Goal: Entertainment & Leisure: Participate in discussion

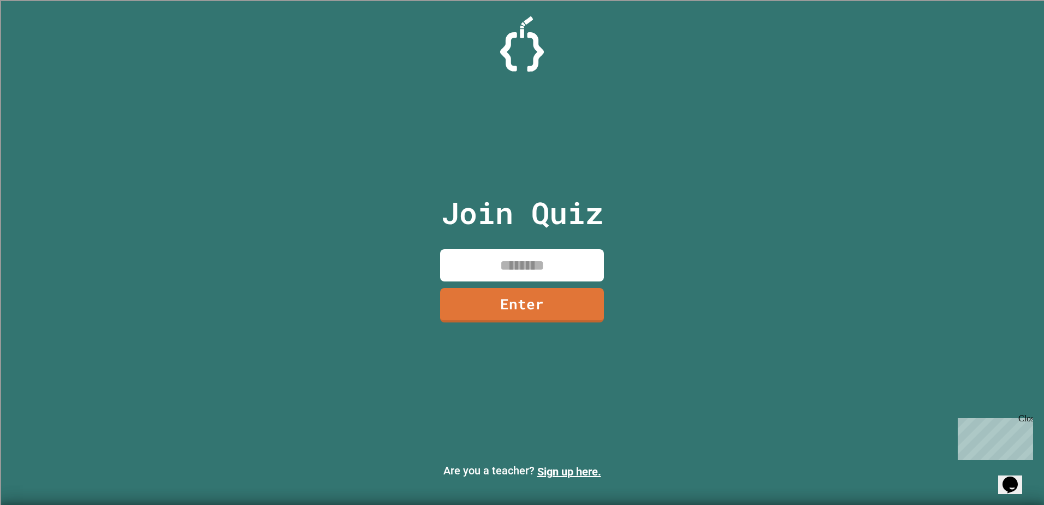
click at [531, 261] on input at bounding box center [522, 265] width 164 height 32
type input "********"
click at [577, 310] on link "Enter" at bounding box center [522, 305] width 164 height 34
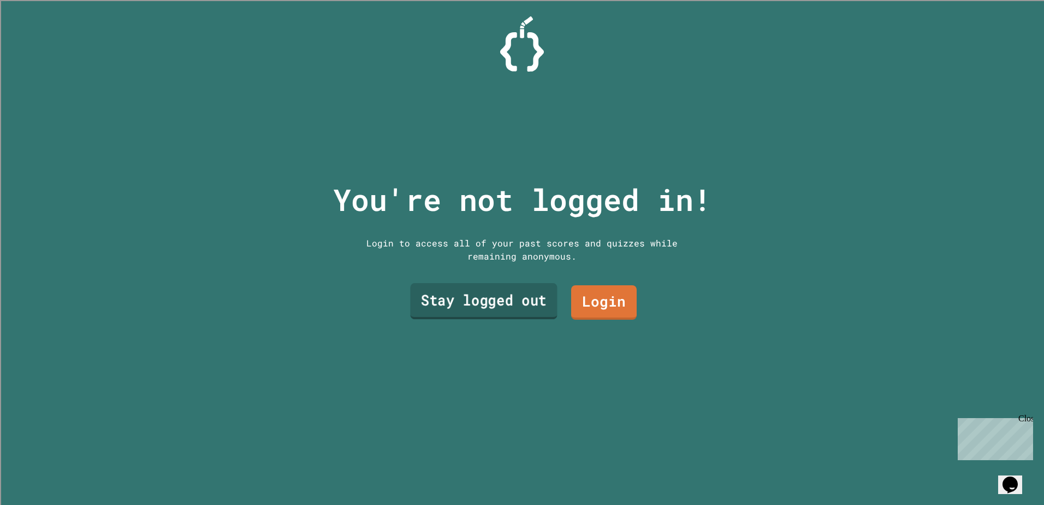
click at [524, 299] on link "Stay logged out" at bounding box center [483, 301] width 147 height 36
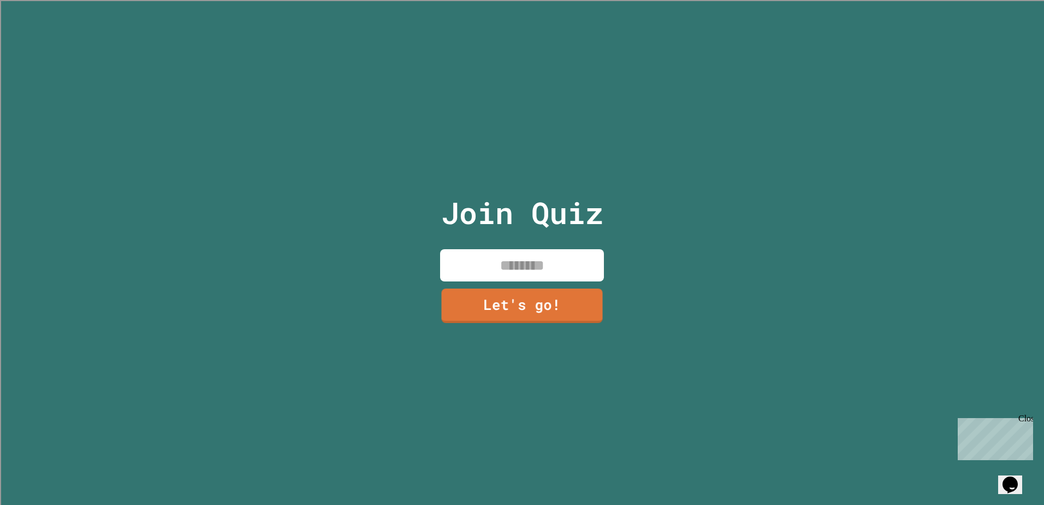
click at [512, 266] on input at bounding box center [522, 265] width 164 height 32
type input "*******"
click at [510, 310] on link "Let's go!" at bounding box center [522, 303] width 146 height 36
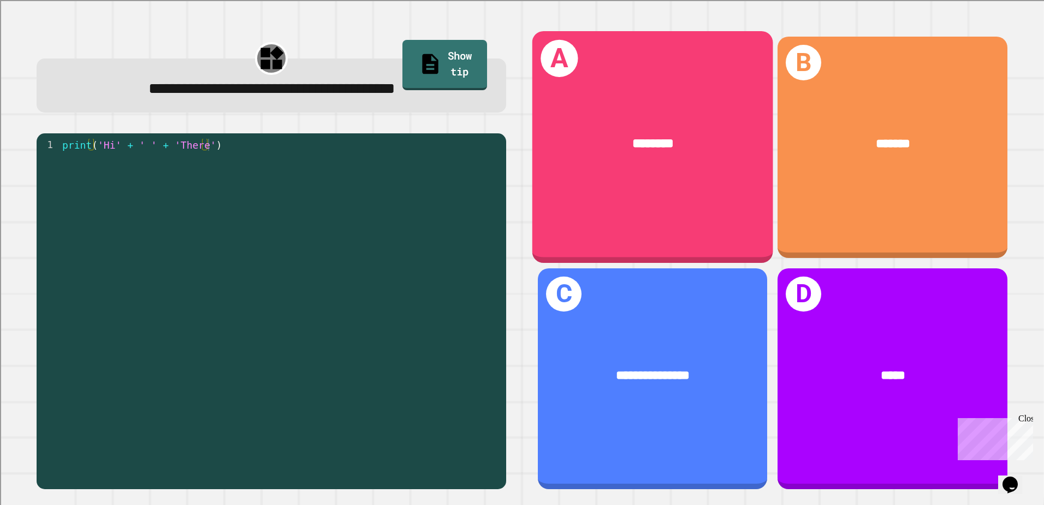
click at [652, 203] on div "A ********" at bounding box center [653, 147] width 241 height 232
click at [665, 173] on div "*******" at bounding box center [653, 144] width 241 height 73
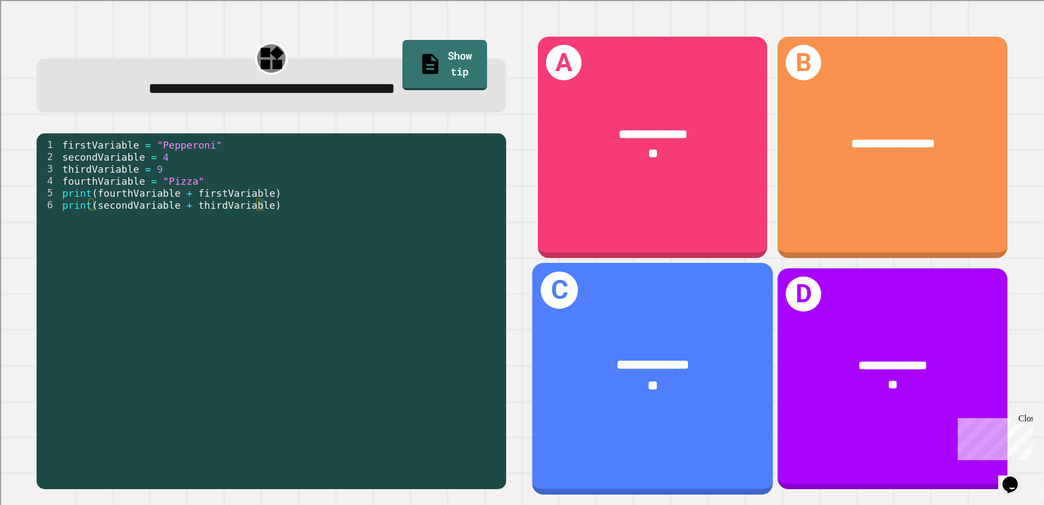
click at [702, 355] on div "**********" at bounding box center [653, 365] width 188 height 20
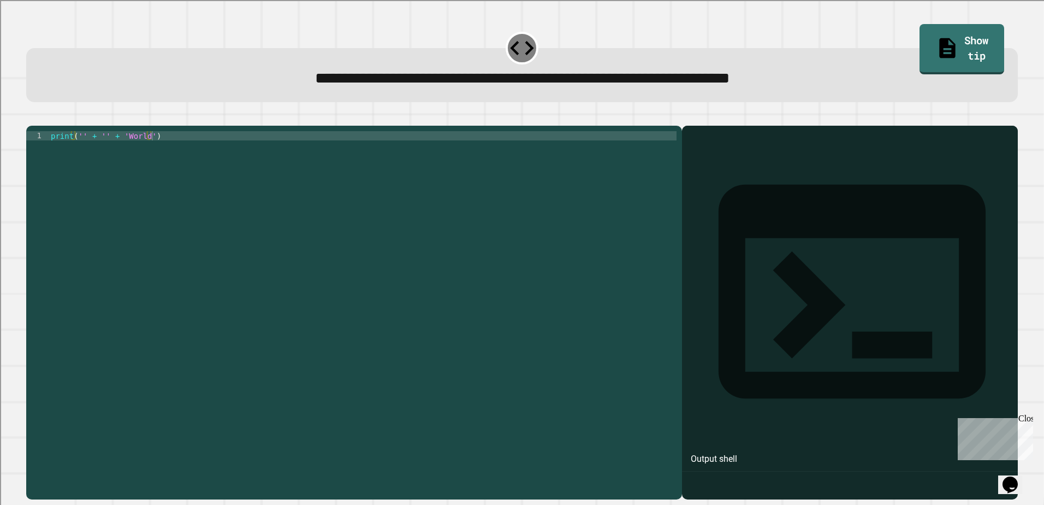
click at [80, 151] on div "print ( '' + '' + 'World' )" at bounding box center [363, 303] width 628 height 344
click at [122, 152] on div "print ( 'Hello' + '' + 'World' )" at bounding box center [363, 303] width 628 height 344
type textarea "**********"
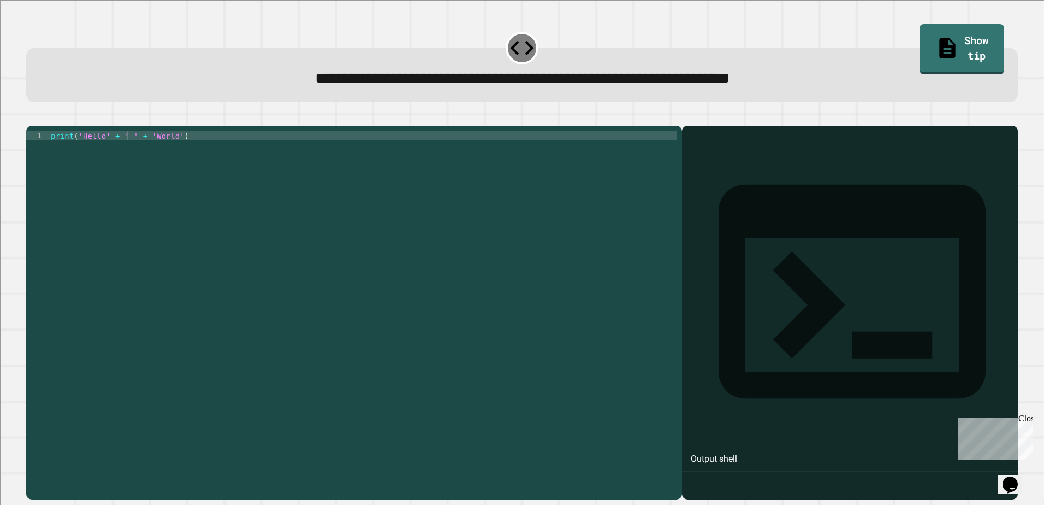
click at [32, 117] on icon "button" at bounding box center [32, 117] width 0 height 0
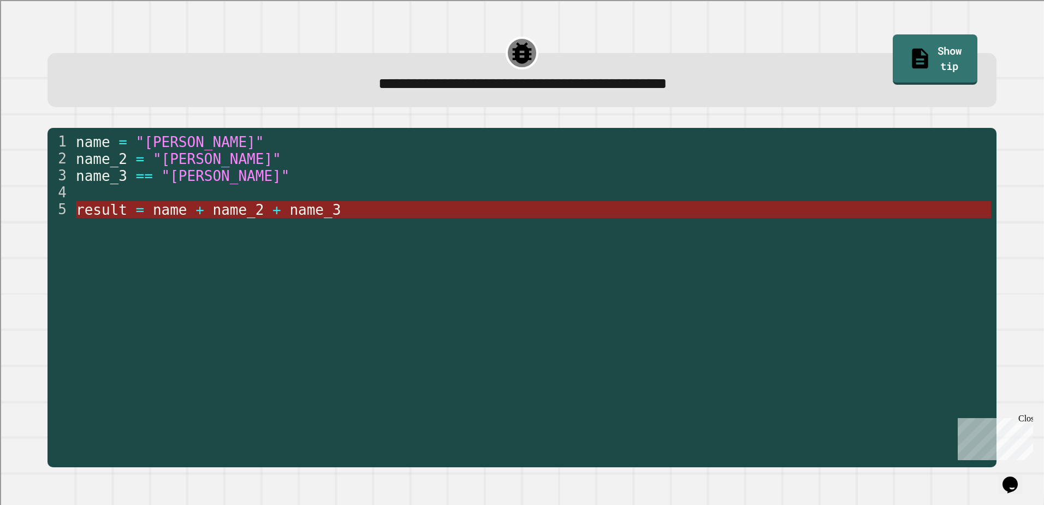
click at [247, 210] on span "name_2" at bounding box center [238, 210] width 51 height 16
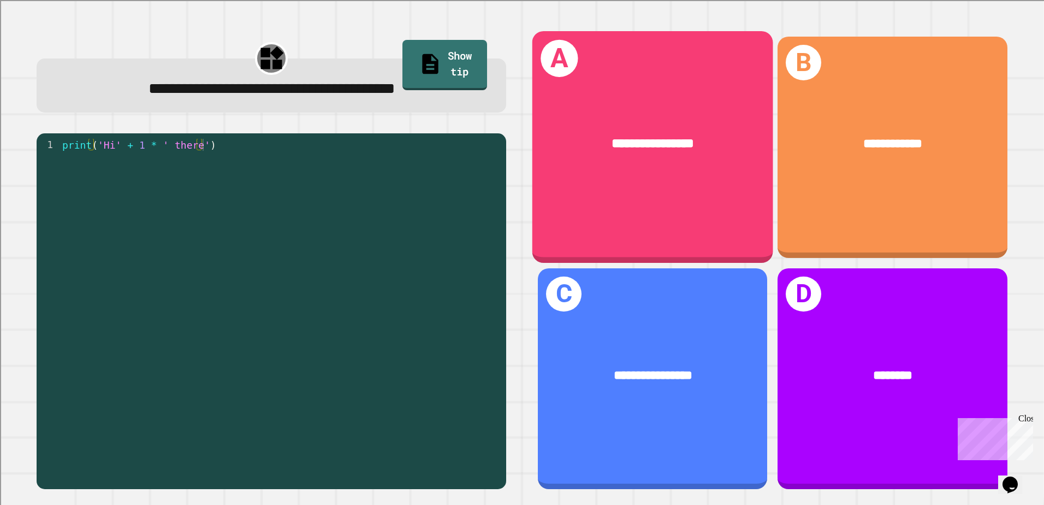
click at [616, 180] on div "**********" at bounding box center [653, 147] width 241 height 232
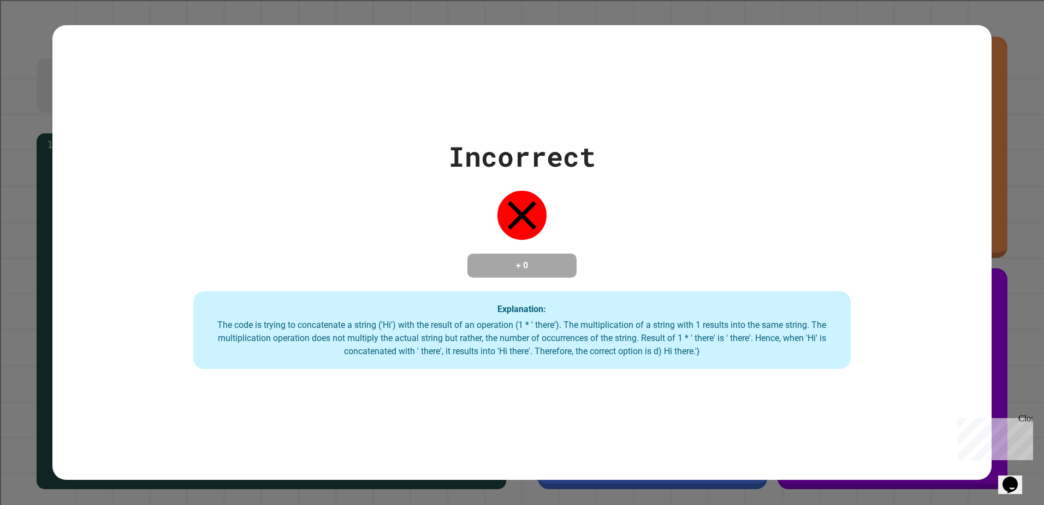
click at [654, 382] on div "Incorrect + 0 Explanation: The code is trying to concatenate a string ('Hi') wi…" at bounding box center [522, 252] width 940 height 454
click at [652, 379] on div "Incorrect + 0 Explanation: The code is trying to concatenate a string ('Hi') wi…" at bounding box center [522, 252] width 940 height 454
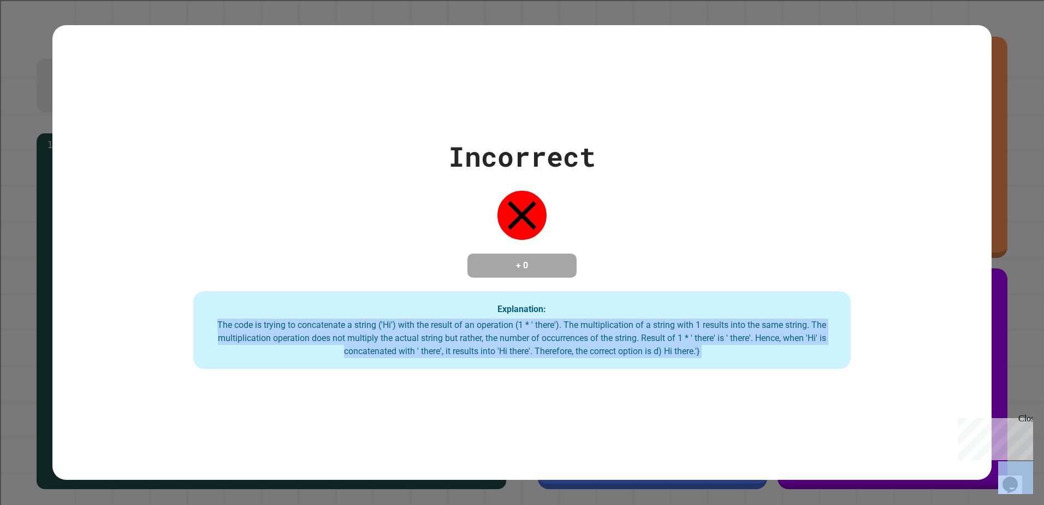
click at [652, 379] on div "Incorrect + 0 Explanation: The code is trying to concatenate a string ('Hi') wi…" at bounding box center [522, 252] width 940 height 454
drag, startPoint x: 652, startPoint y: 379, endPoint x: 610, endPoint y: 340, distance: 57.2
click at [610, 340] on div "The code is trying to concatenate a string ('Hi') with the result of an operati…" at bounding box center [522, 337] width 636 height 39
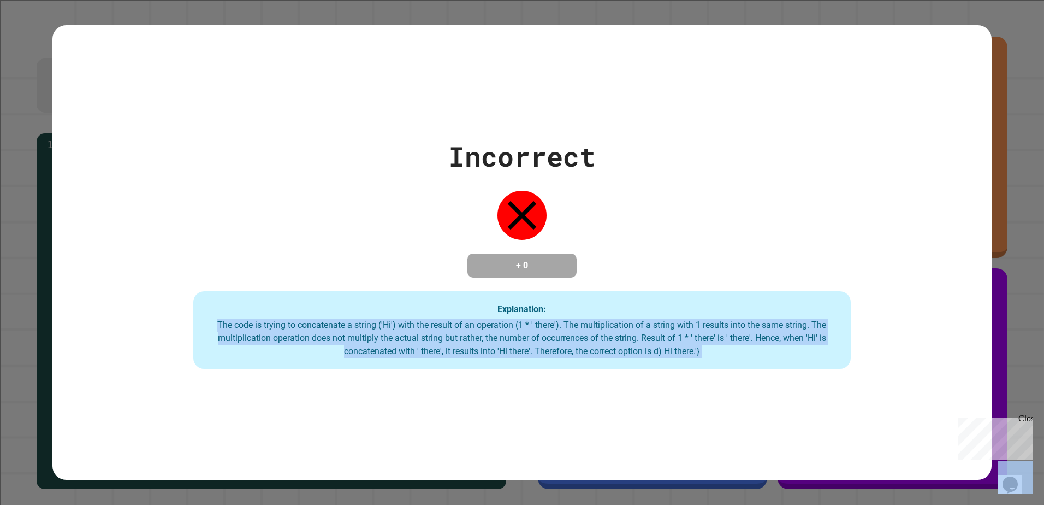
click at [612, 339] on div "The code is trying to concatenate a string ('Hi') with the result of an operati…" at bounding box center [522, 337] width 636 height 39
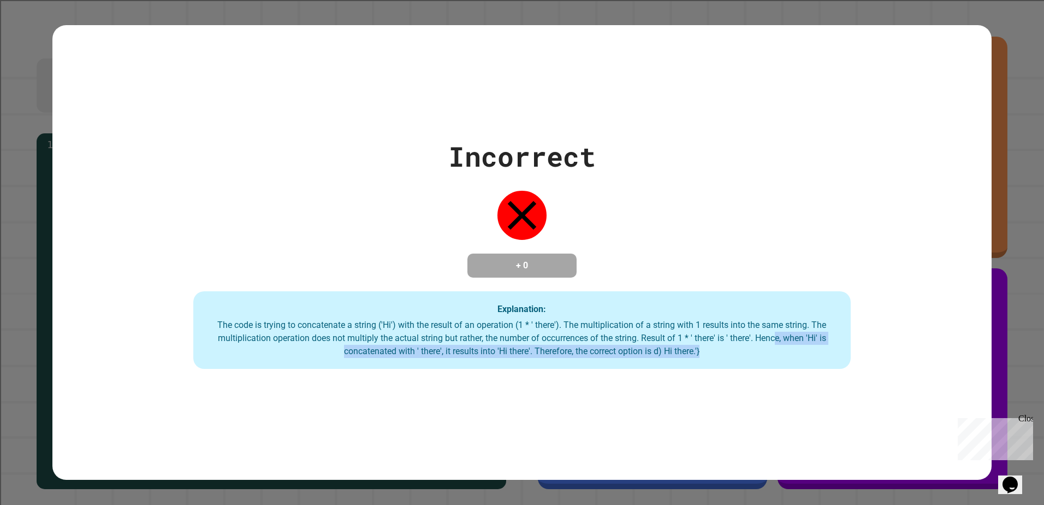
drag, startPoint x: 758, startPoint y: 344, endPoint x: 978, endPoint y: 374, distance: 221.5
click at [978, 374] on div "Incorrect + 0 Explanation: The code is trying to concatenate a string ('Hi') wi…" at bounding box center [522, 252] width 940 height 454
click at [752, 350] on div "The code is trying to concatenate a string ('Hi') with the result of an operati…" at bounding box center [522, 337] width 636 height 39
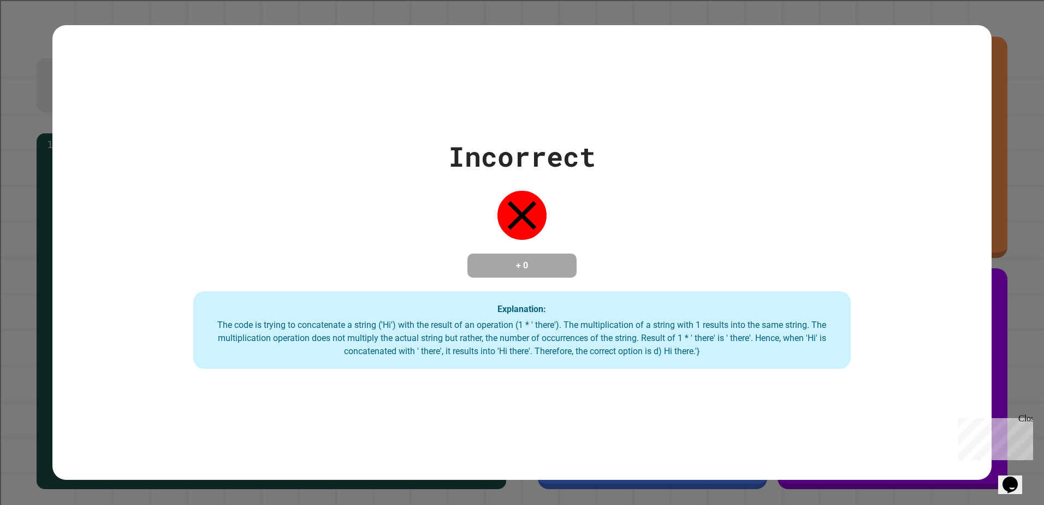
click at [689, 354] on div "The code is trying to concatenate a string ('Hi') with the result of an operati…" at bounding box center [522, 337] width 636 height 39
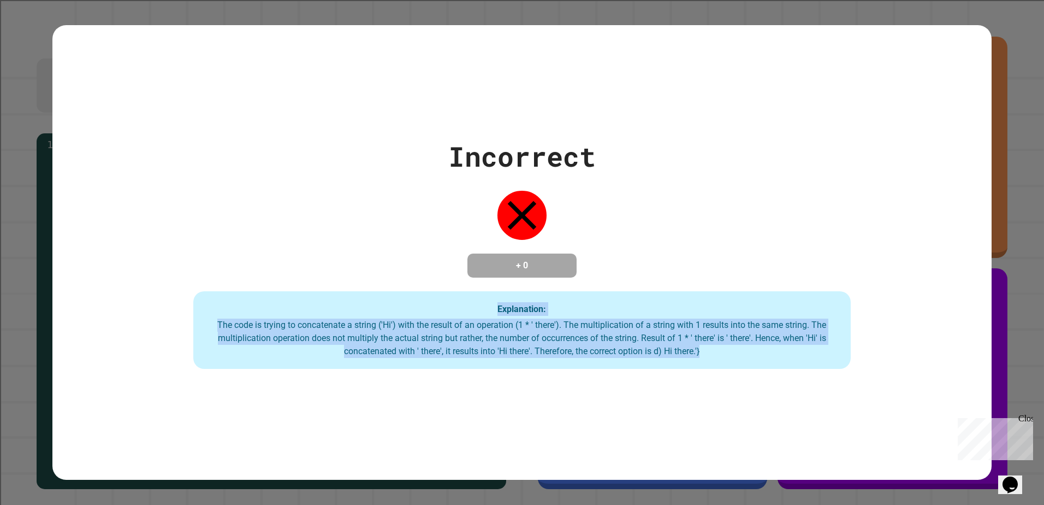
drag, startPoint x: 707, startPoint y: 356, endPoint x: 3, endPoint y: 289, distance: 707.2
click at [3, 289] on div "Incorrect + 0 Explanation: The code is trying to concatenate a string ('Hi') wi…" at bounding box center [522, 252] width 1044 height 505
click at [201, 331] on div "Explanation: The code is trying to concatenate a string ('Hi') with the result …" at bounding box center [522, 330] width 658 height 78
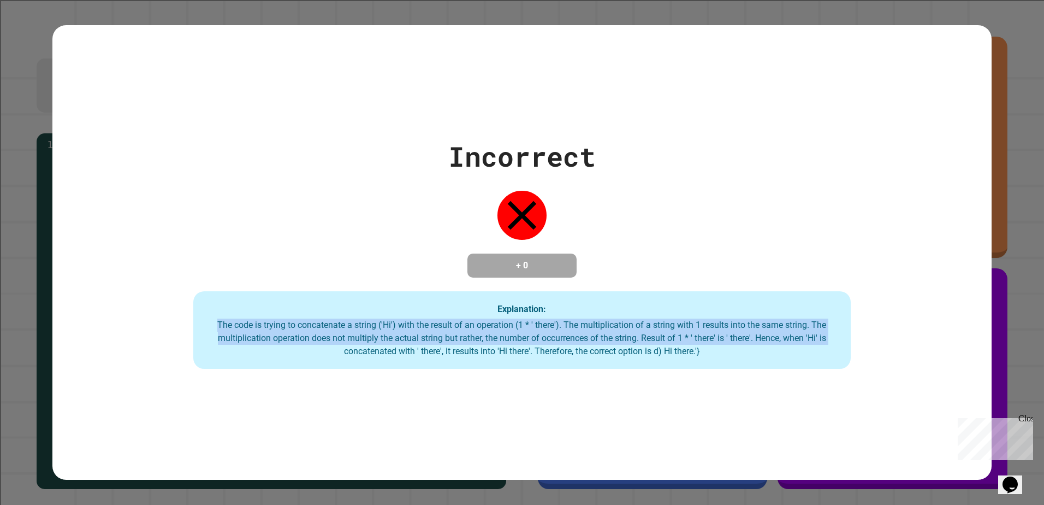
drag, startPoint x: 212, startPoint y: 325, endPoint x: 176, endPoint y: 346, distance: 42.1
click at [176, 346] on div "Incorrect + 0 Explanation: The code is trying to concatenate a string ('Hi') wi…" at bounding box center [522, 252] width 940 height 233
drag, startPoint x: 209, startPoint y: 331, endPoint x: 221, endPoint y: 335, distance: 12.6
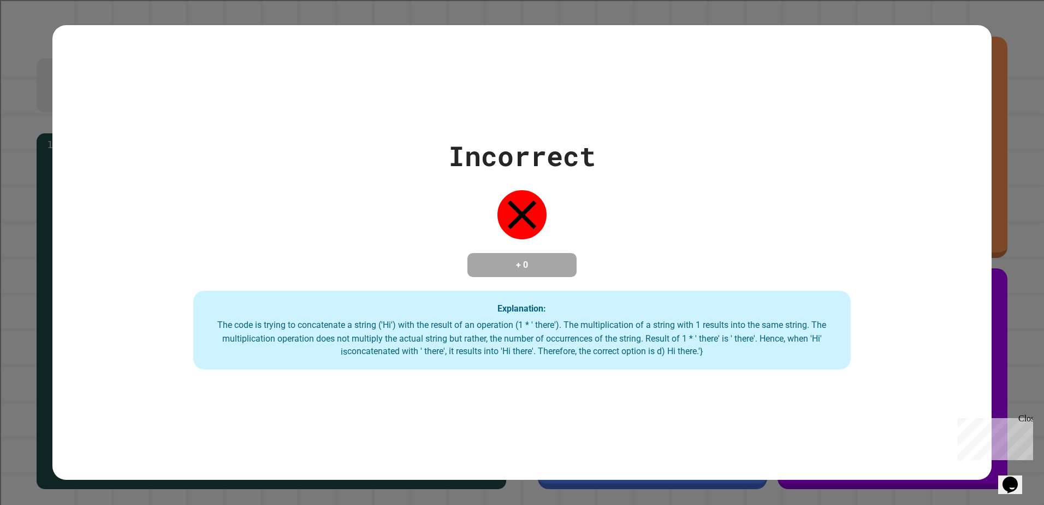
click at [308, 340] on font "The code is trying to concatenate a string ('Hi') with the result of an operati…" at bounding box center [521, 339] width 609 height 38
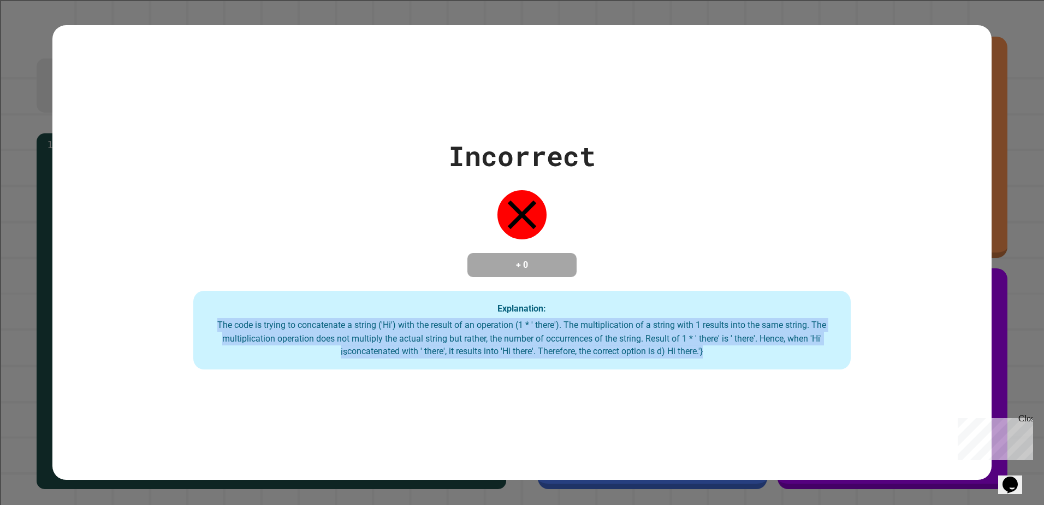
drag, startPoint x: 724, startPoint y: 360, endPoint x: 99, endPoint y: 322, distance: 626.6
click at [99, 322] on div "Incorrect + 0 Explanation: The code is trying to concatenate a string ('Hi') wi…" at bounding box center [522, 252] width 940 height 234
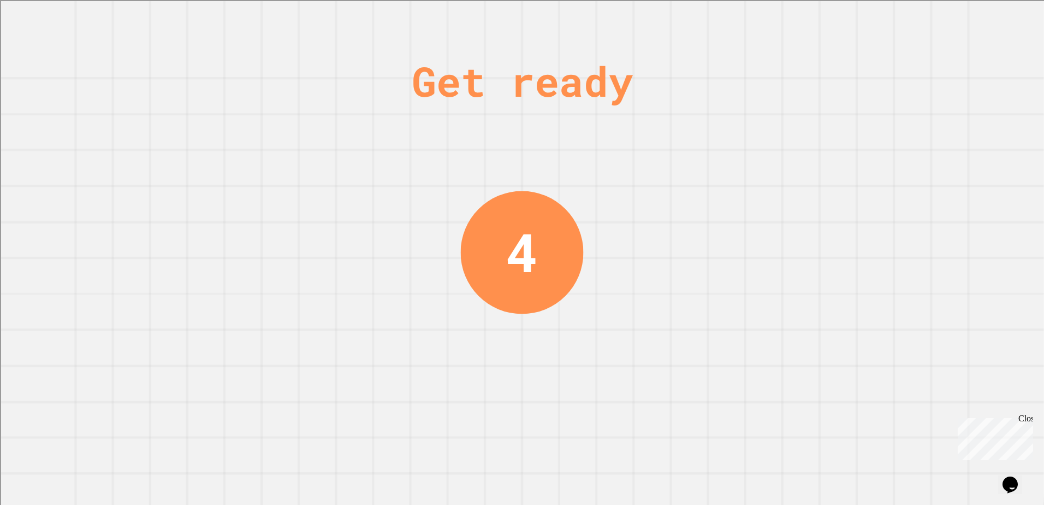
drag, startPoint x: 358, startPoint y: 359, endPoint x: 673, endPoint y: 178, distance: 364.4
click at [673, 178] on div "Get ready 4" at bounding box center [522, 252] width 1044 height 505
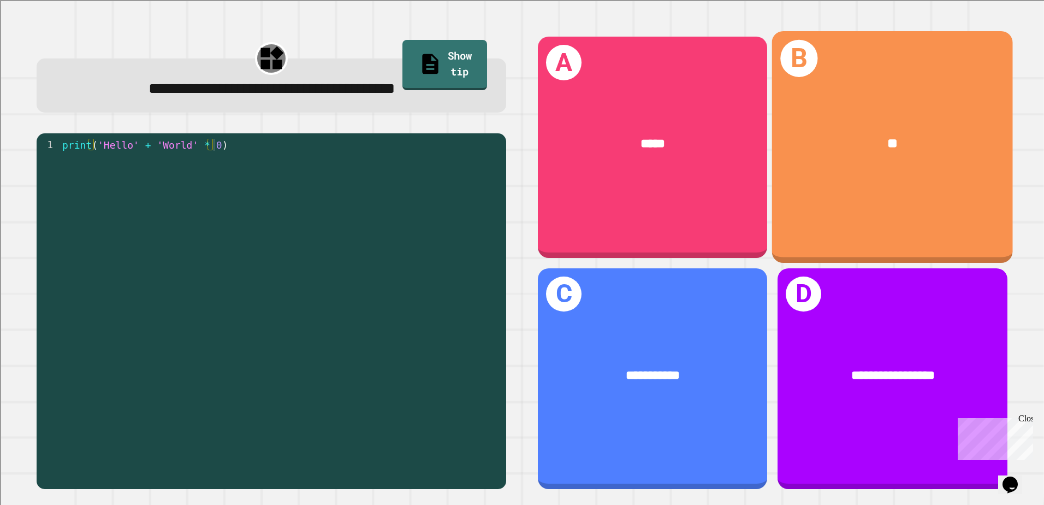
click at [811, 212] on div "B **" at bounding box center [892, 147] width 241 height 232
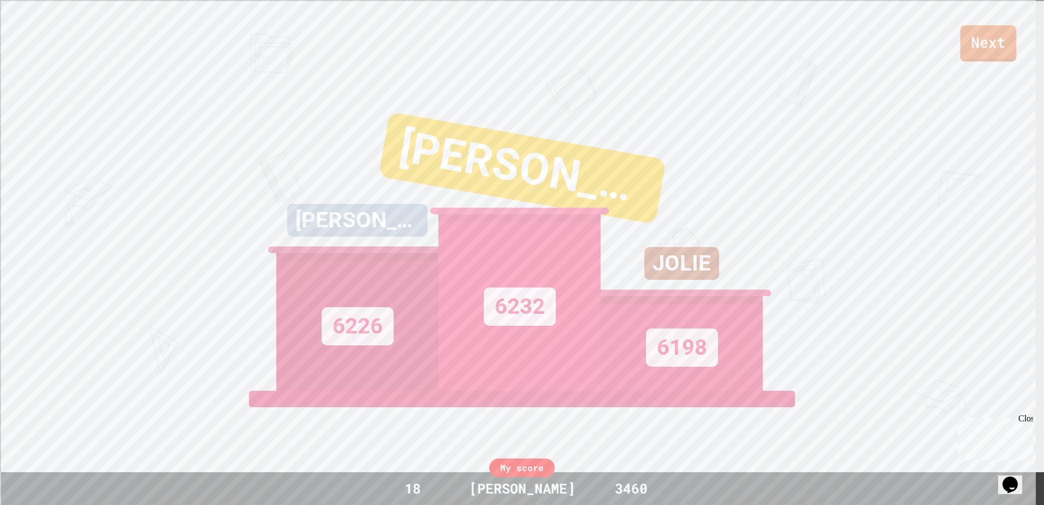
click at [975, 46] on link "Next" at bounding box center [989, 43] width 56 height 36
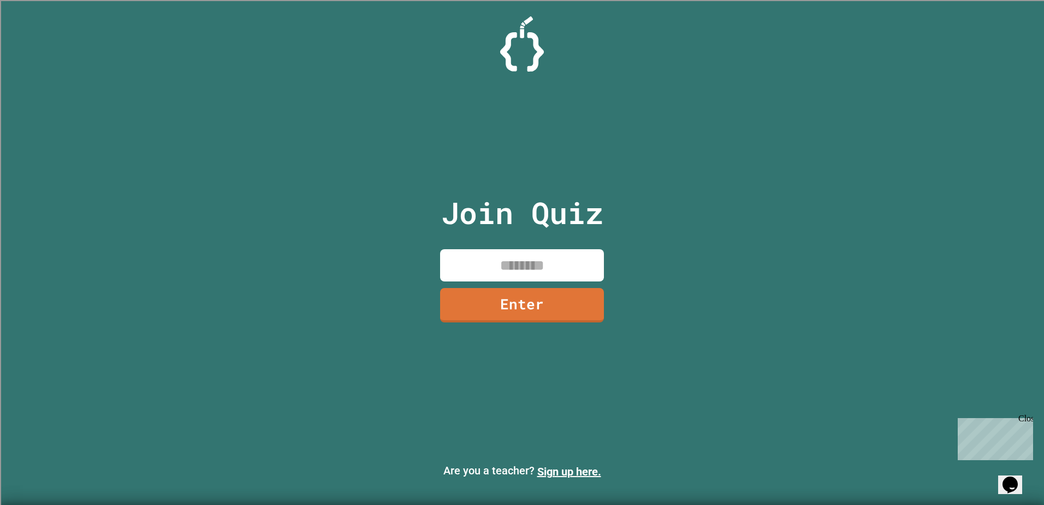
click at [516, 269] on input at bounding box center [522, 265] width 164 height 32
type input "********"
click at [558, 296] on link "Enter" at bounding box center [522, 305] width 164 height 34
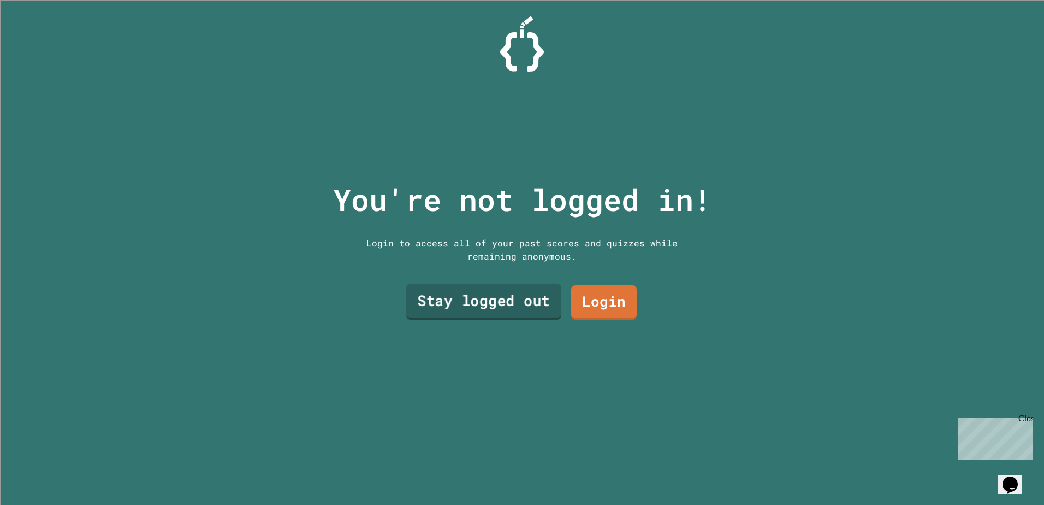
click at [529, 298] on link "Stay logged out" at bounding box center [483, 301] width 155 height 36
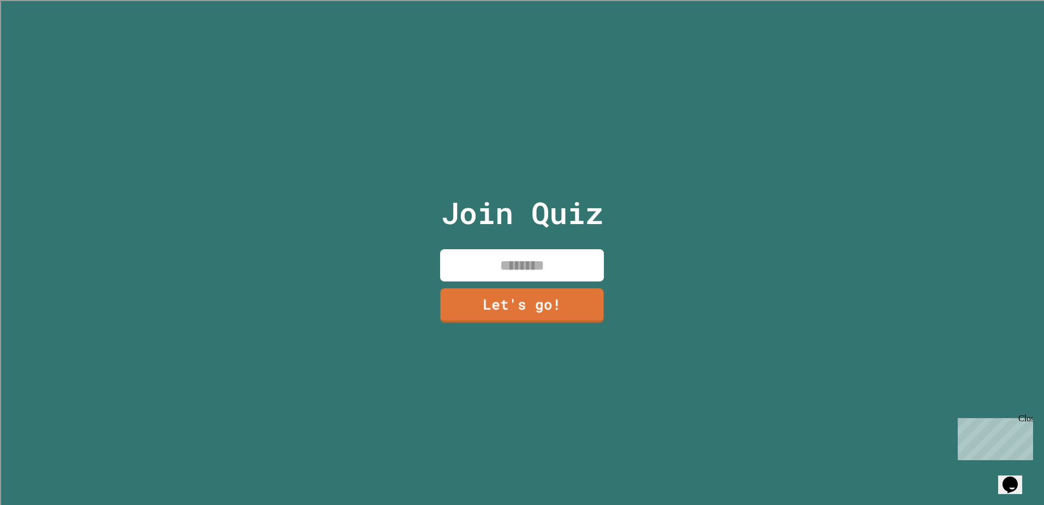
click at [506, 261] on input at bounding box center [522, 265] width 164 height 32
type input "*******"
click at [517, 307] on link "Let's go!" at bounding box center [521, 304] width 149 height 36
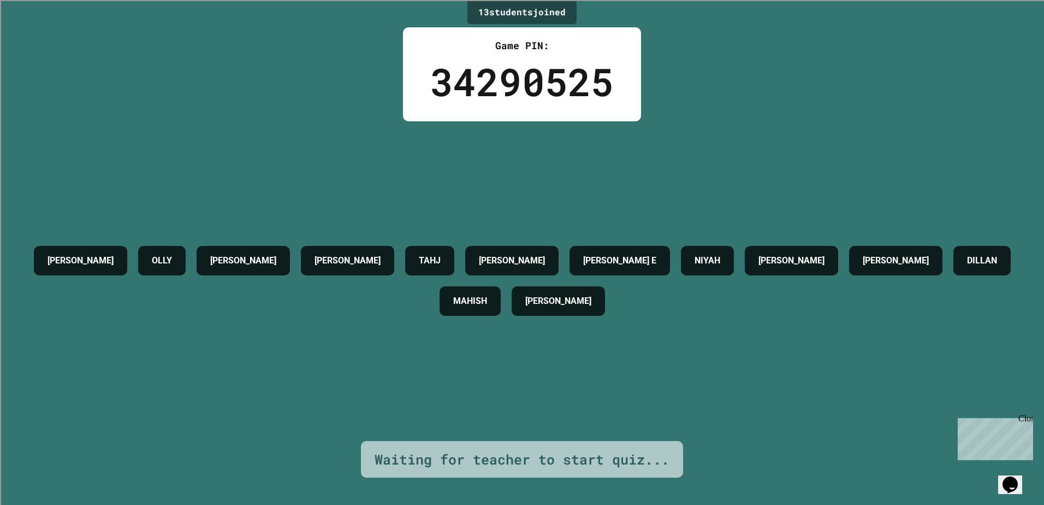
click at [1030, 416] on div "Close" at bounding box center [1026, 420] width 14 height 14
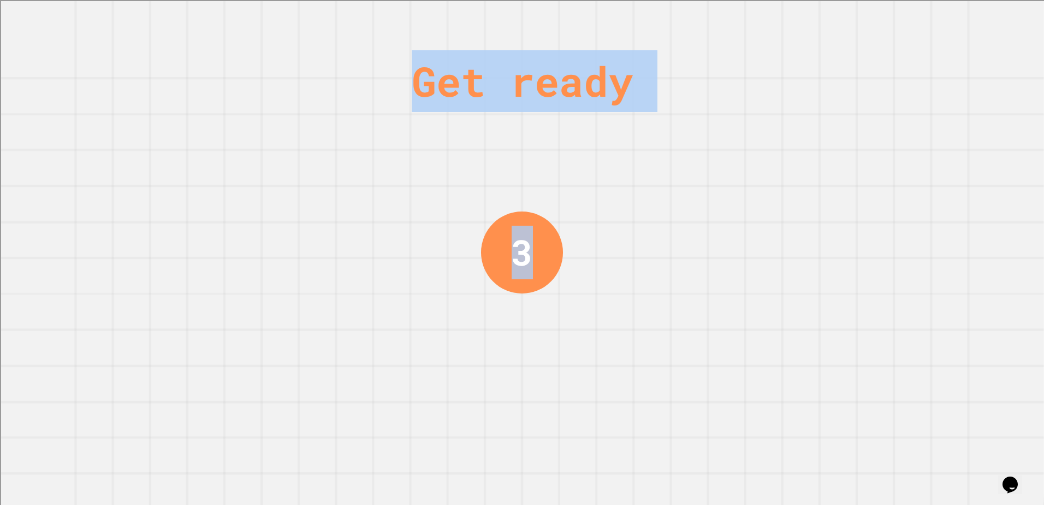
drag, startPoint x: 402, startPoint y: 85, endPoint x: 731, endPoint y: 103, distance: 329.3
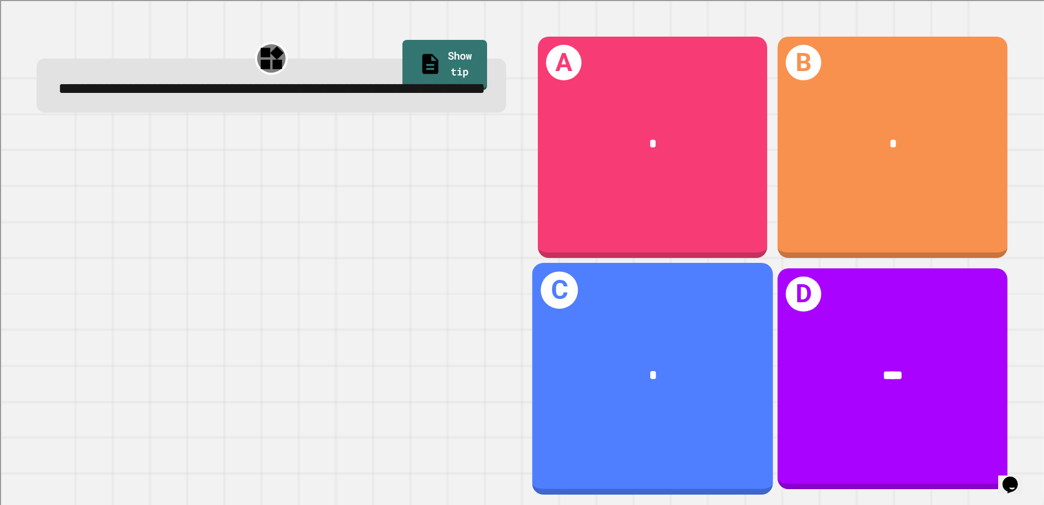
click at [605, 397] on div "*" at bounding box center [653, 375] width 241 height 73
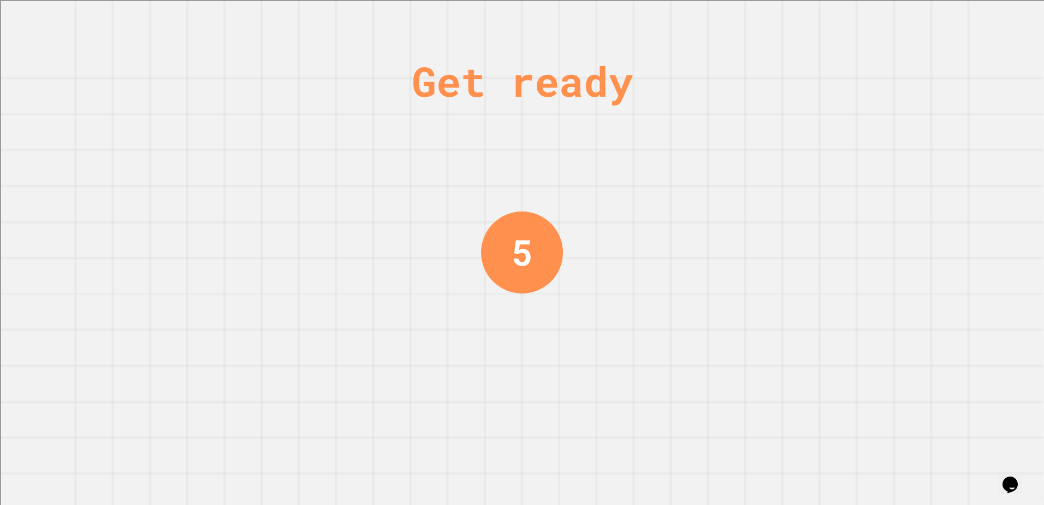
click at [719, 311] on div "Get ready 5" at bounding box center [522, 252] width 1044 height 505
drag, startPoint x: 456, startPoint y: 262, endPoint x: 909, endPoint y: 183, distance: 460.7
click at [909, 183] on div "Get ready 3" at bounding box center [522, 252] width 1044 height 505
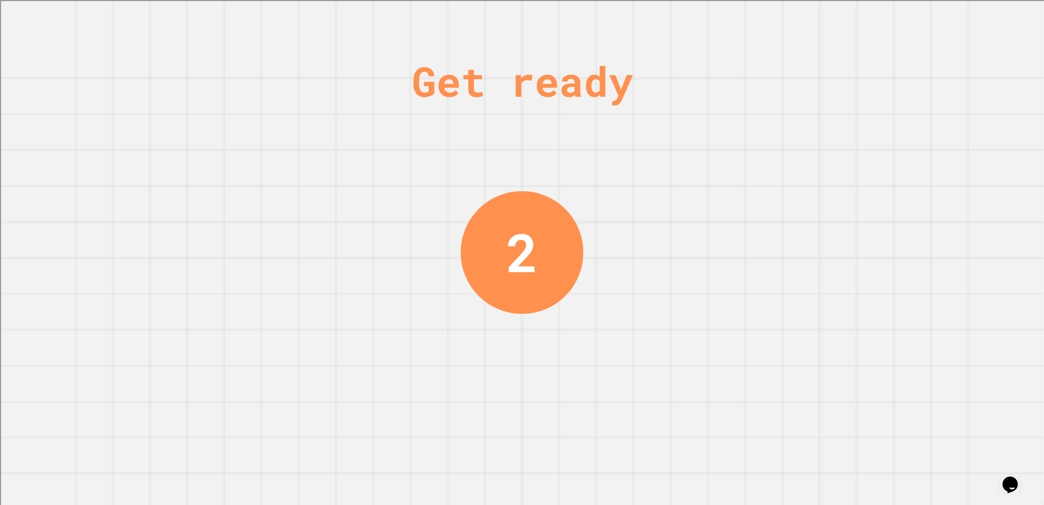
click at [489, 118] on div "Get ready 2" at bounding box center [522, 252] width 82 height 505
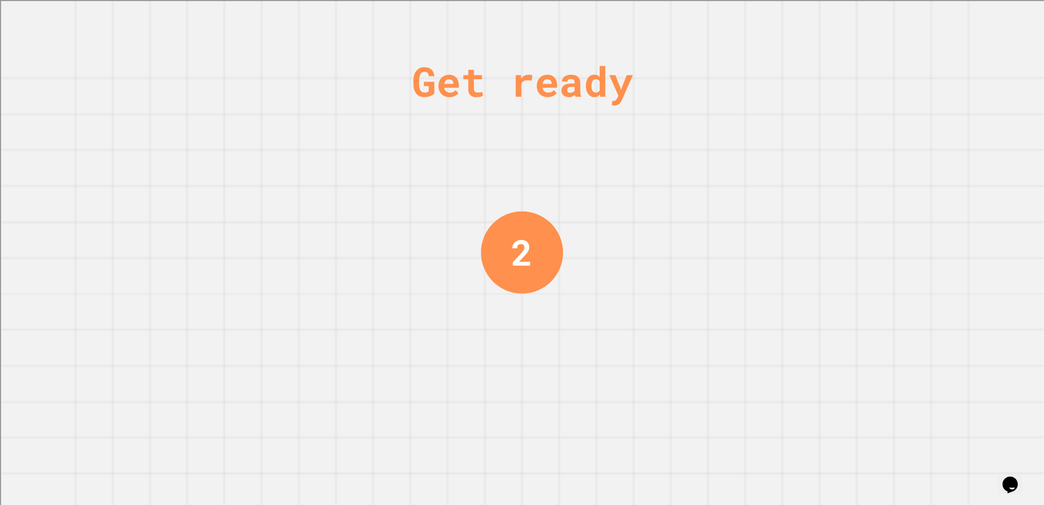
click at [489, 83] on div "Get ready" at bounding box center [522, 81] width 221 height 62
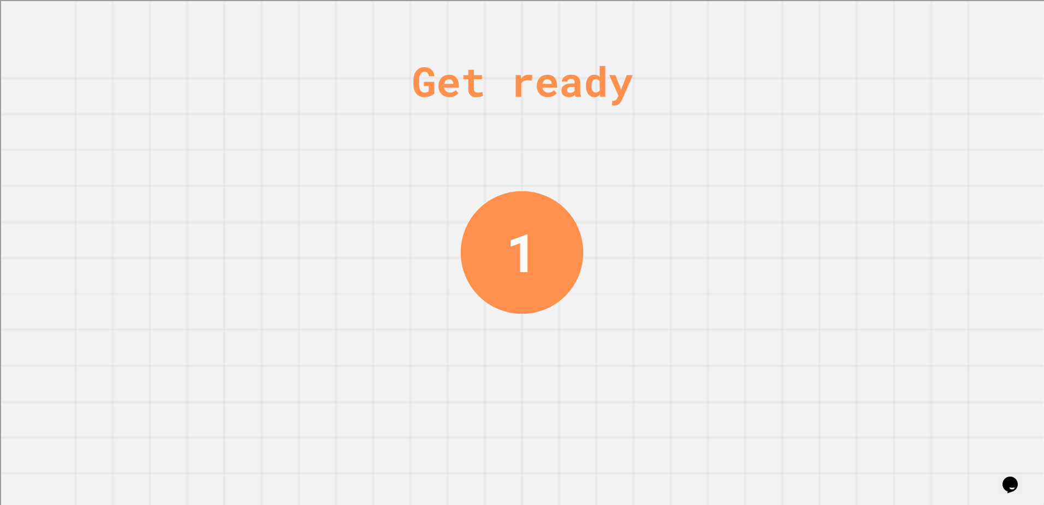
click at [575, 72] on div "Get ready" at bounding box center [522, 81] width 221 height 62
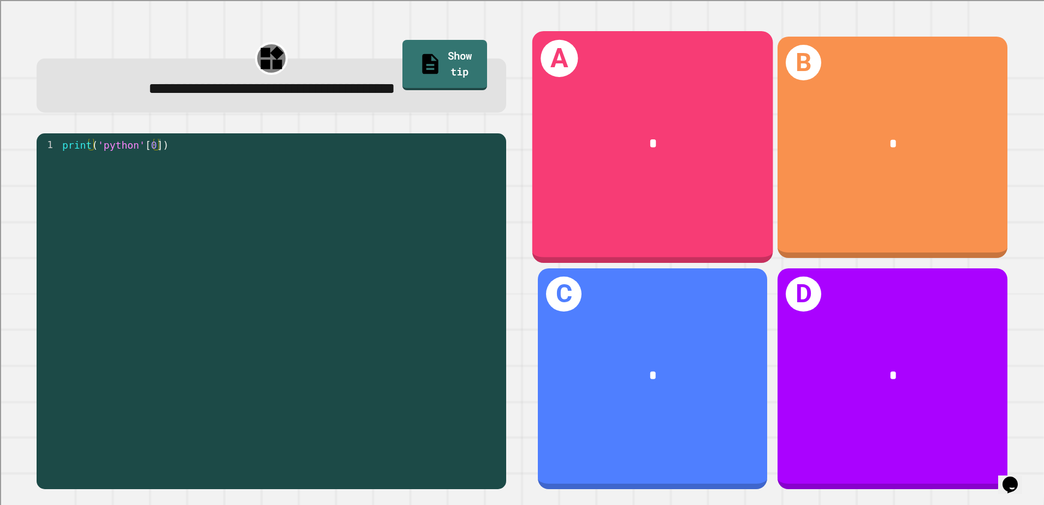
click at [652, 168] on div "*" at bounding box center [653, 144] width 241 height 73
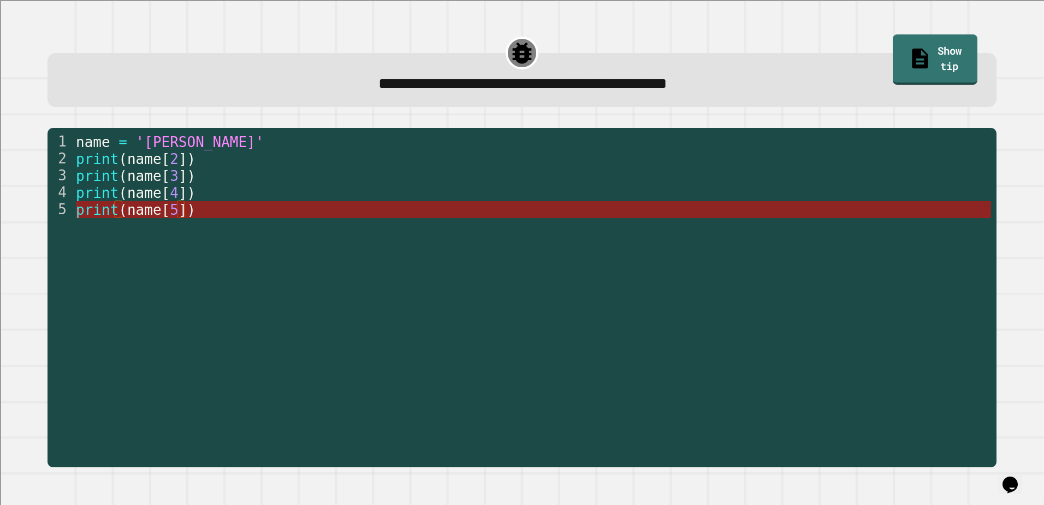
click at [162, 211] on span "[" at bounding box center [166, 210] width 9 height 16
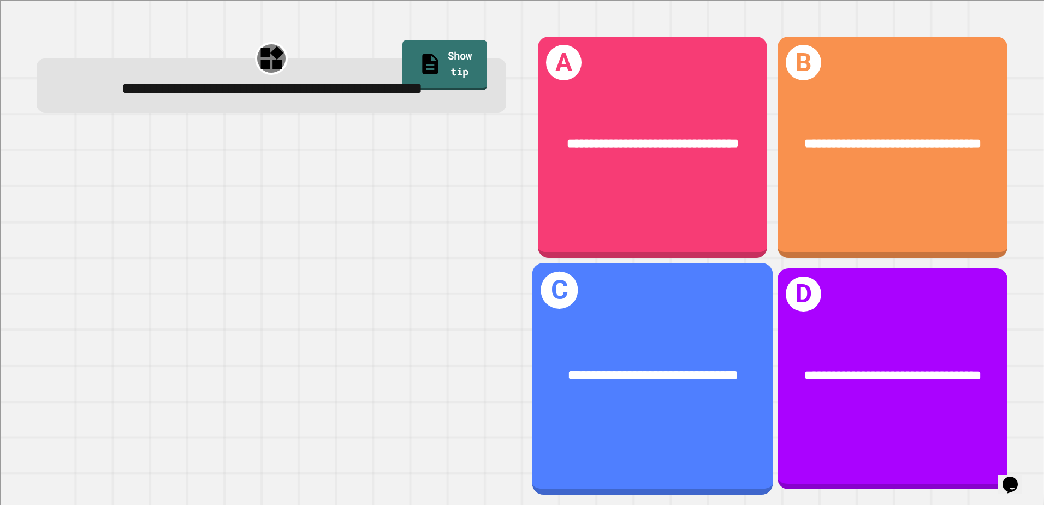
click at [643, 339] on div "**********" at bounding box center [653, 375] width 241 height 73
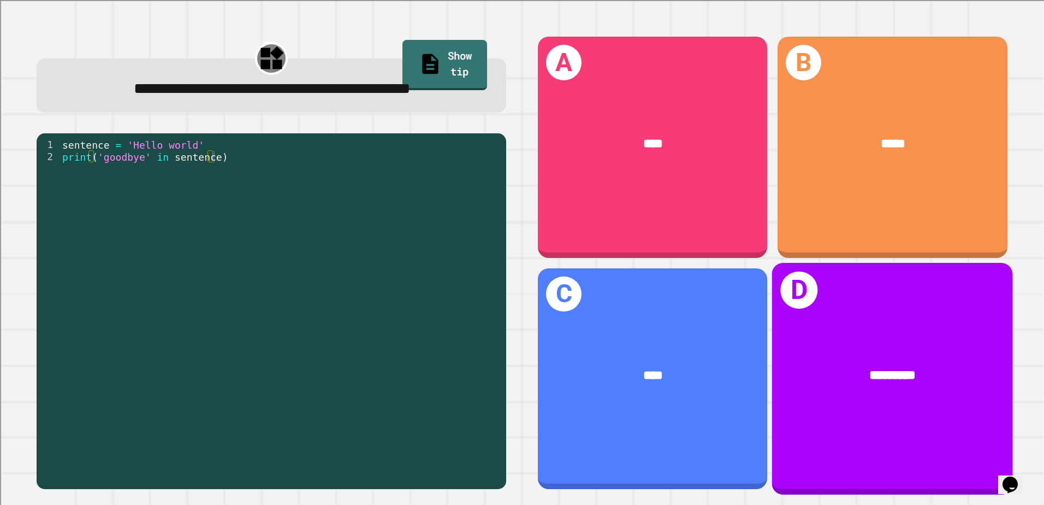
click at [888, 306] on div "D *********" at bounding box center [892, 379] width 241 height 232
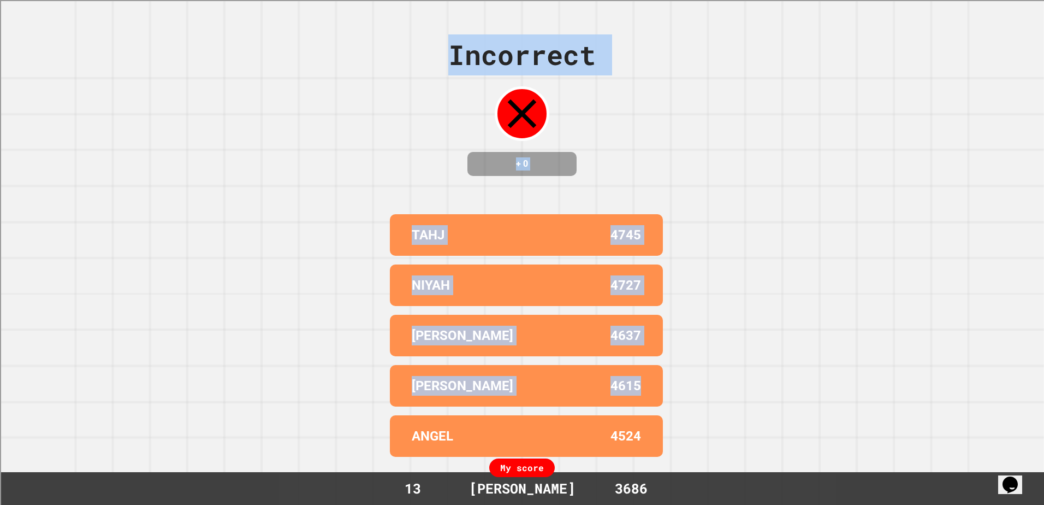
drag, startPoint x: 617, startPoint y: 347, endPoint x: 724, endPoint y: 365, distance: 107.9
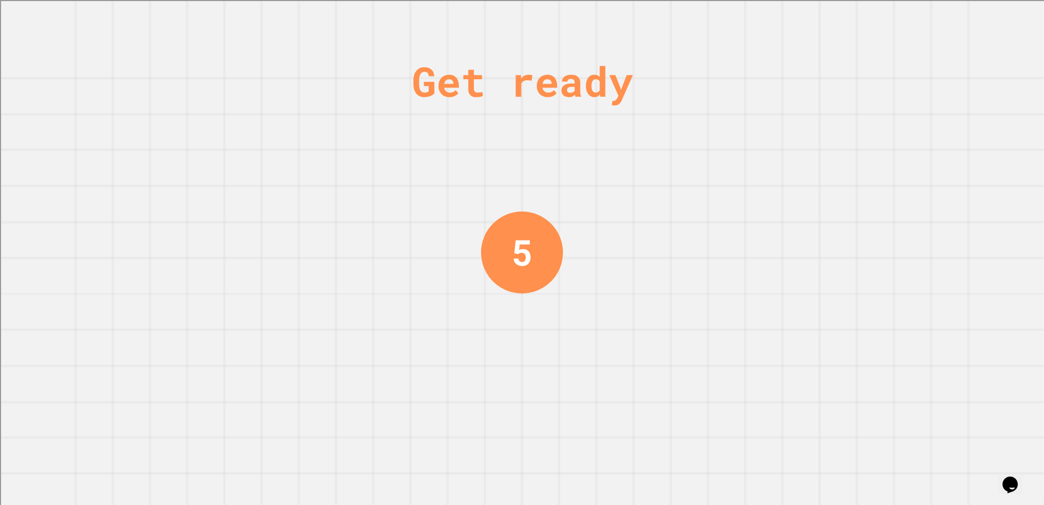
click at [491, 232] on div "5" at bounding box center [522, 252] width 82 height 82
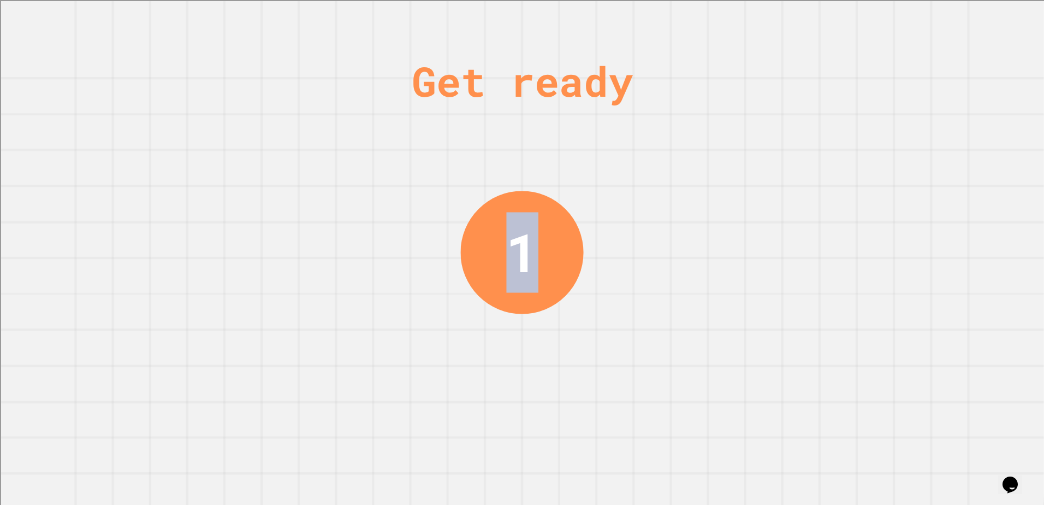
drag, startPoint x: 505, startPoint y: 236, endPoint x: 617, endPoint y: 256, distance: 113.7
click at [617, 256] on div "Get ready 1" at bounding box center [522, 252] width 1044 height 505
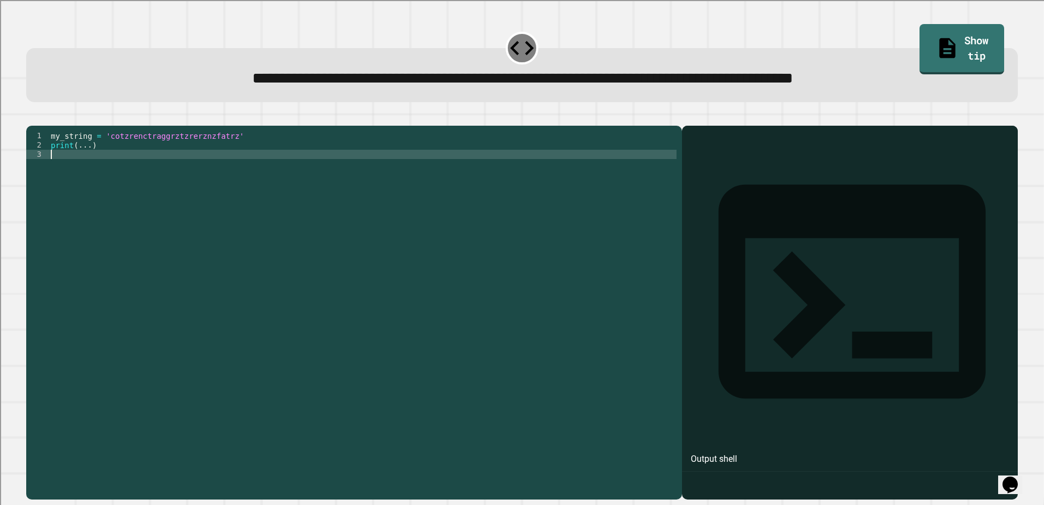
click at [388, 271] on div "my_string = 'cotzrenctraggrztzrerznzfatrz' print ( ... )" at bounding box center [363, 303] width 628 height 344
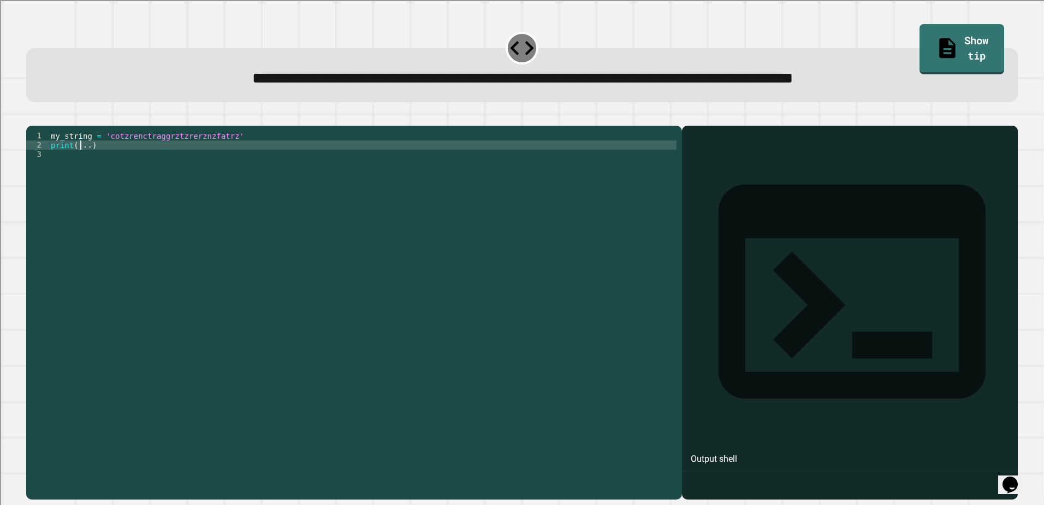
click at [81, 163] on div "my_string = 'cotzrenctraggrztzrerznzfatrz' print ( ... )" at bounding box center [363, 303] width 628 height 344
click at [131, 155] on div "my_string = 'cotzrenctraggrztzrerznzfatrz' print ( ... )" at bounding box center [363, 303] width 628 height 344
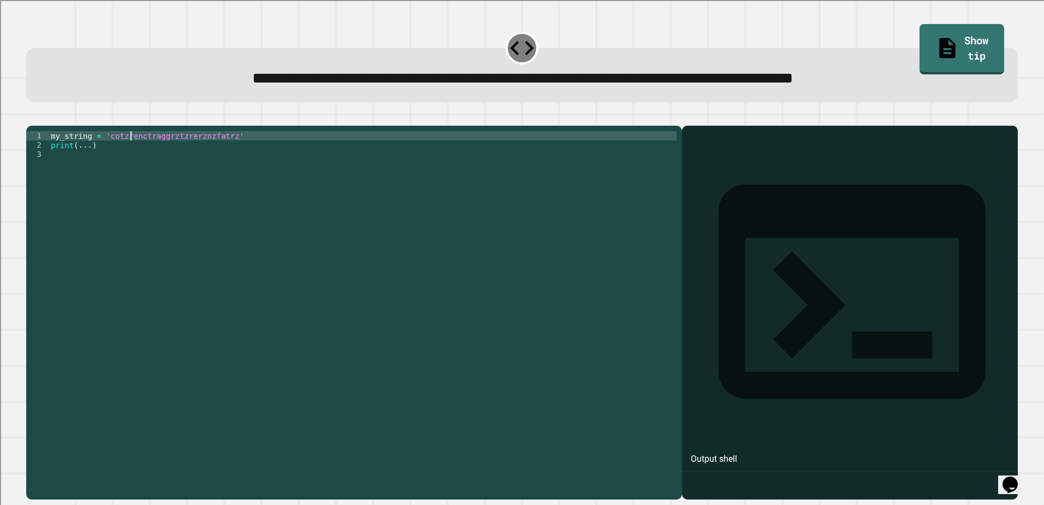
click at [85, 168] on div "my_string = 'cotzrenctraggrztzrerznzfatrz' print ( ... )" at bounding box center [363, 303] width 628 height 344
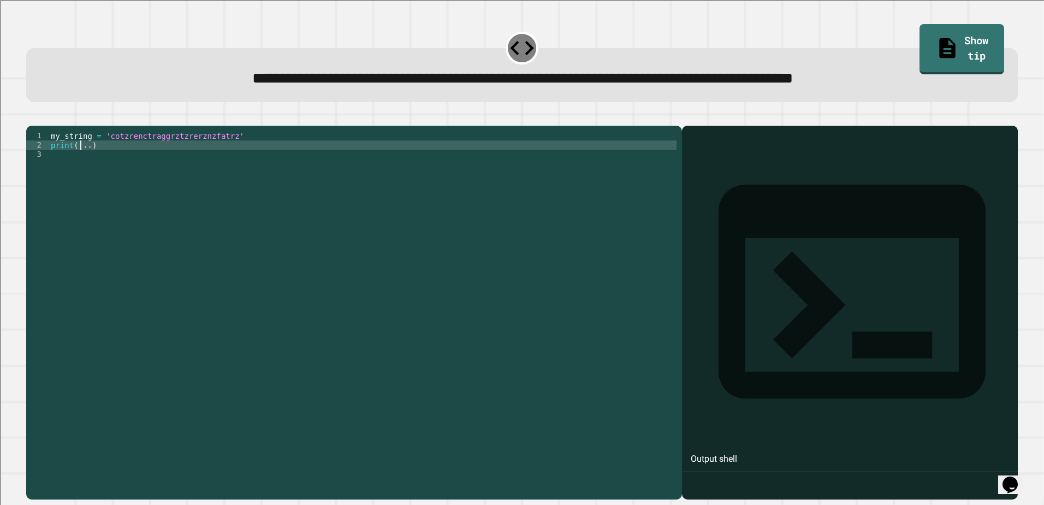
click at [80, 159] on div "my_string = 'cotzrenctraggrztzrerznzfatrz' print ( ... )" at bounding box center [363, 303] width 628 height 344
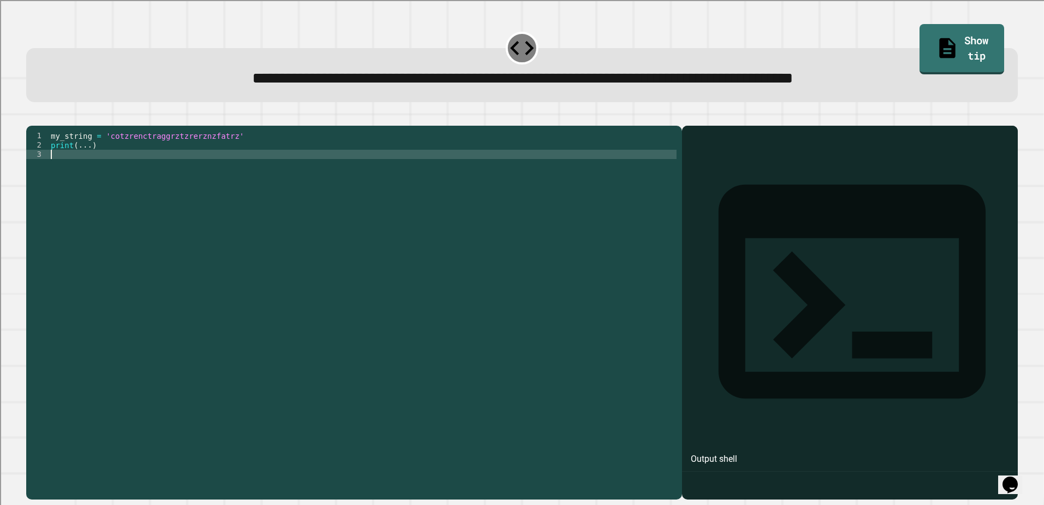
click at [85, 172] on div "my_string = 'cotzrenctraggrztzrerznzfatrz' print ( ... )" at bounding box center [363, 303] width 628 height 344
click at [75, 157] on div "my_string = 'cotzrenctraggrztzrerznzfatrz' print ( ... )" at bounding box center [363, 303] width 628 height 344
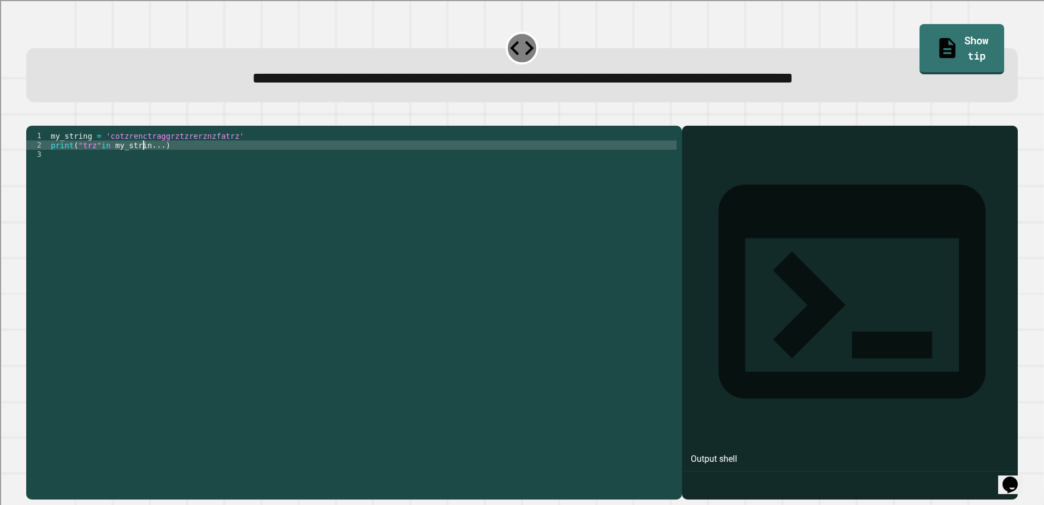
scroll to position [0, 7]
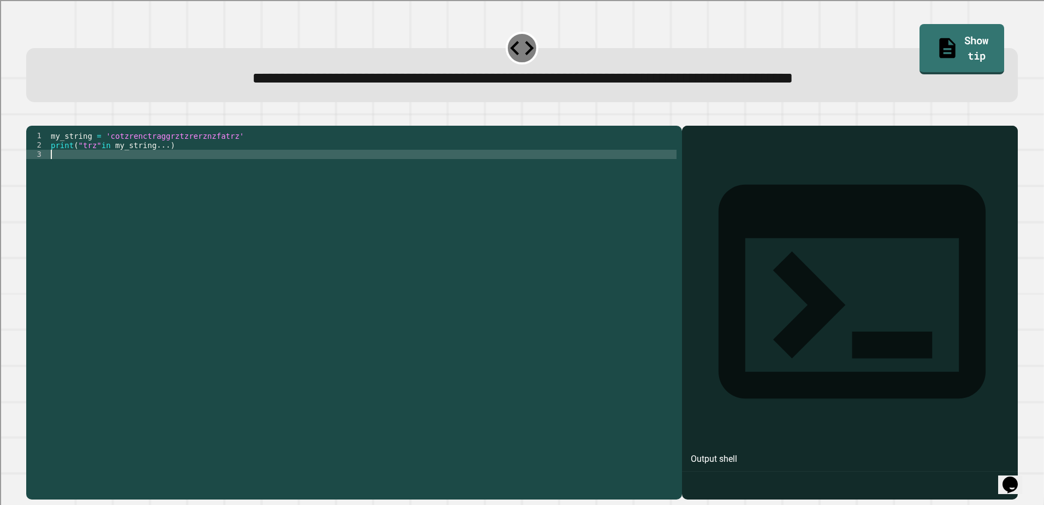
click at [159, 166] on div "my_string = 'cotzrenctraggrztzrerznzfatrz' print ( "trz" in my_string ... )" at bounding box center [363, 303] width 628 height 344
click at [158, 163] on div "my_string = 'cotzrenctraggrztzrerznzfatrz' print ( "trz" in my_string ... )" at bounding box center [363, 303] width 628 height 344
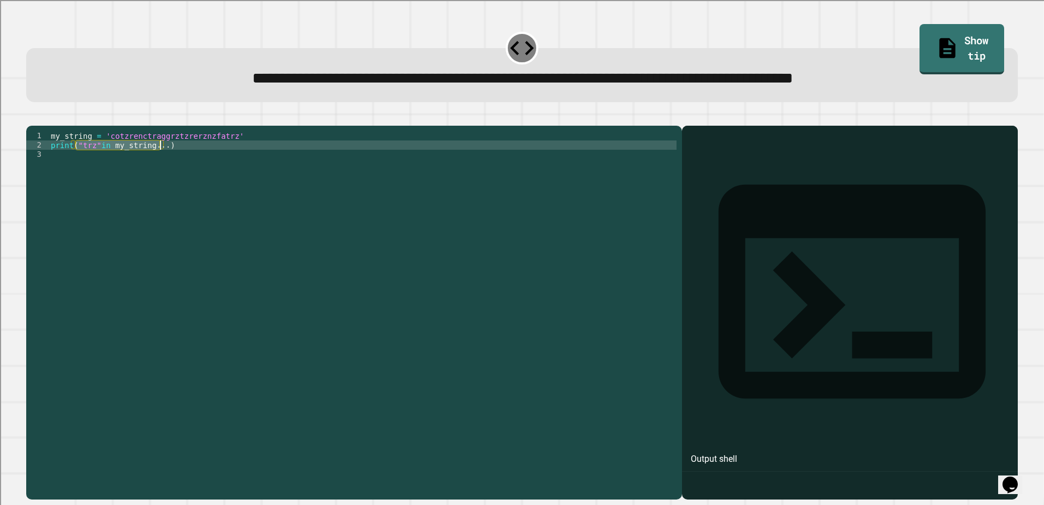
click at [153, 163] on div "my_string = 'cotzrenctraggrztzrerznzfatrz' print ( "trz" in my_string ... )" at bounding box center [363, 303] width 628 height 344
click at [155, 162] on div "my_string = 'cotzrenctraggrztzrerznzfatrz' print ( "trz" in my_string ... )" at bounding box center [363, 293] width 628 height 325
click at [244, 152] on div "my_string = 'cotzrenctraggrztzrerznzfatrz' print ( "trz" in my_string ... )" at bounding box center [363, 303] width 628 height 344
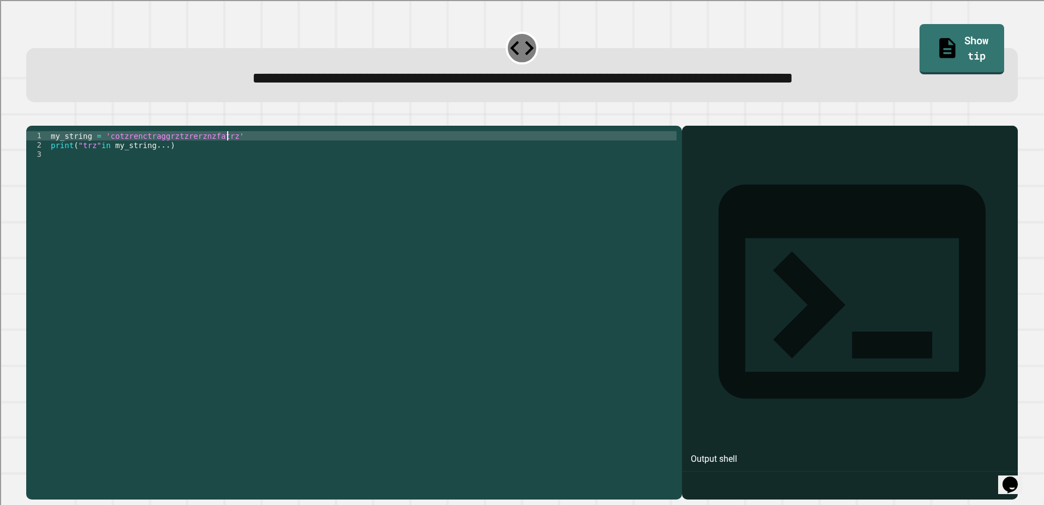
click at [157, 165] on div "my_string = 'cotzrenctraggrztzrerznzfatrz' print ( "trz" in my_string ... )" at bounding box center [363, 303] width 628 height 344
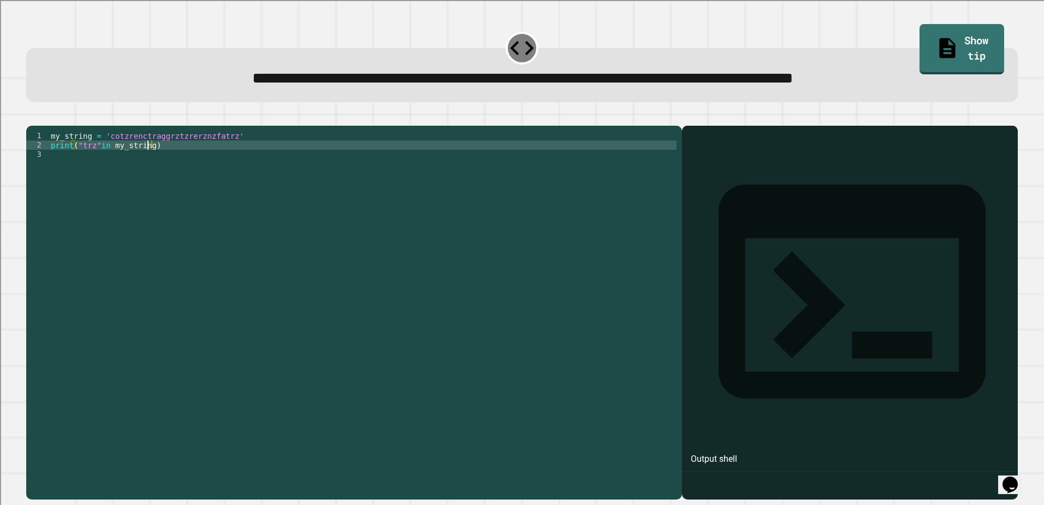
type textarea "**********"
click at [167, 163] on div "my_string = 'cotzrenctraggrztzrerznzfatrz' print ( "trz" in my_string )" at bounding box center [363, 303] width 628 height 344
click at [32, 117] on icon "button" at bounding box center [32, 117] width 0 height 0
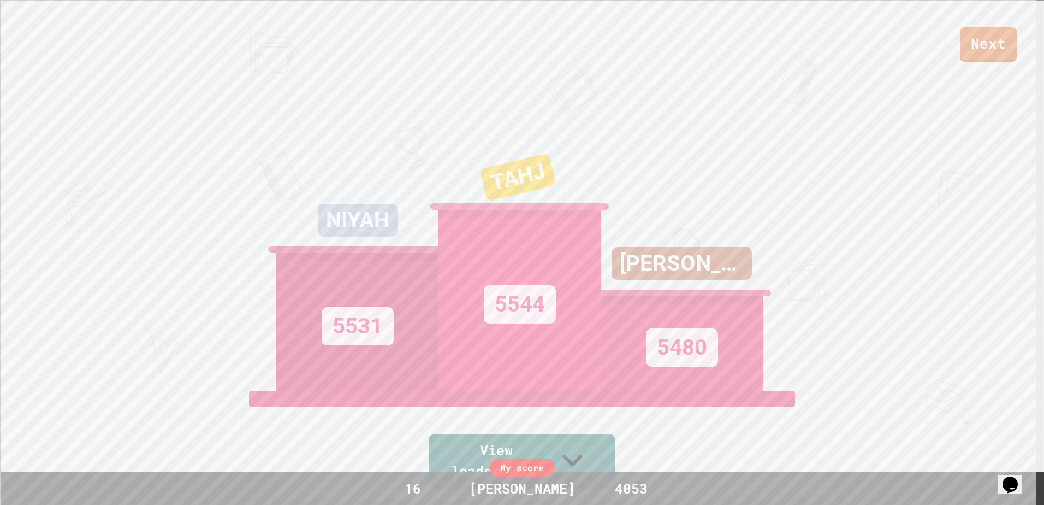
drag, startPoint x: 734, startPoint y: 127, endPoint x: 528, endPoint y: 134, distance: 206.1
click at [718, 127] on div "Next NIYAH 5531 TAHJ 5544 [PERSON_NAME] 5480 View leaderboard" at bounding box center [522, 252] width 1044 height 505
drag, startPoint x: 512, startPoint y: 192, endPoint x: 576, endPoint y: 192, distance: 64.5
click at [576, 192] on div "TAHJ" at bounding box center [519, 185] width 169 height 85
drag, startPoint x: 576, startPoint y: 192, endPoint x: 613, endPoint y: 218, distance: 45.0
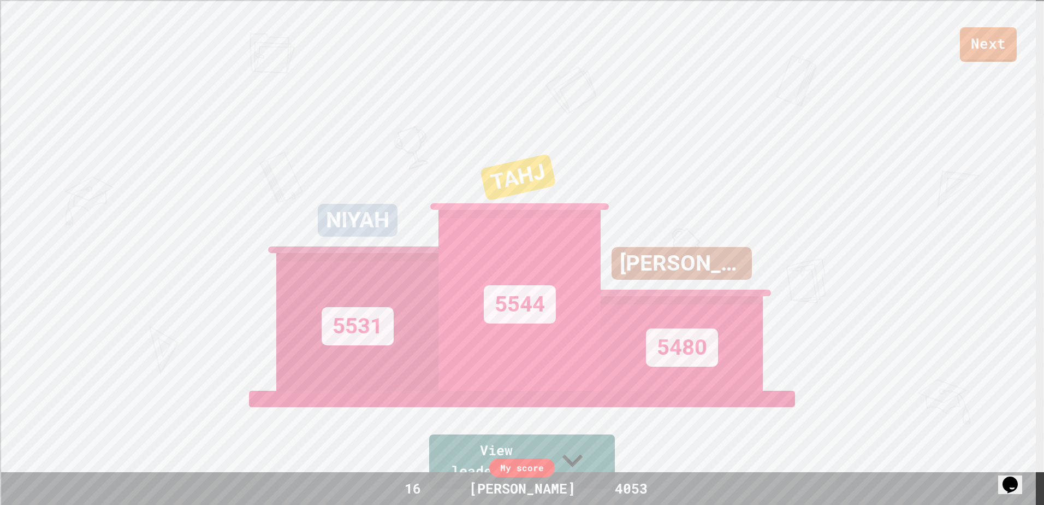
click at [612, 218] on div "[PERSON_NAME] 5480" at bounding box center [682, 253] width 162 height 273
click at [999, 48] on link "Next" at bounding box center [989, 43] width 54 height 36
